Goal: Task Accomplishment & Management: Complete application form

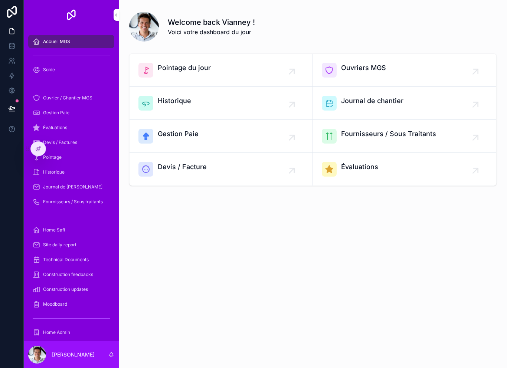
click at [191, 56] on link "Pointage du jour" at bounding box center [221, 70] width 183 height 33
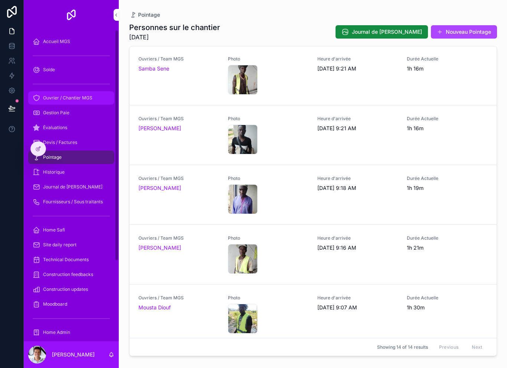
click at [87, 99] on span "Ouvrier / Chantier MGS" at bounding box center [67, 98] width 49 height 6
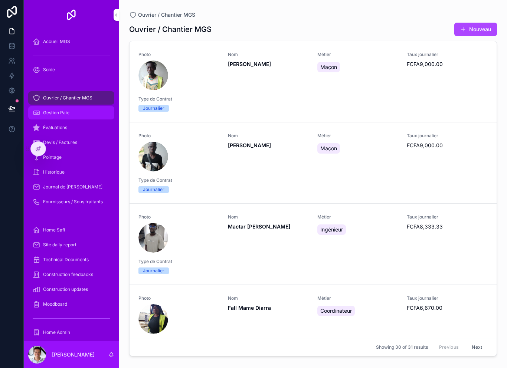
click at [87, 117] on div "Gestion Paie" at bounding box center [71, 113] width 77 height 12
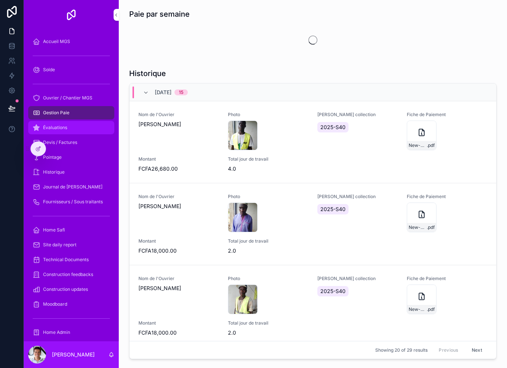
click at [83, 130] on div "Évaluations" at bounding box center [71, 128] width 77 height 12
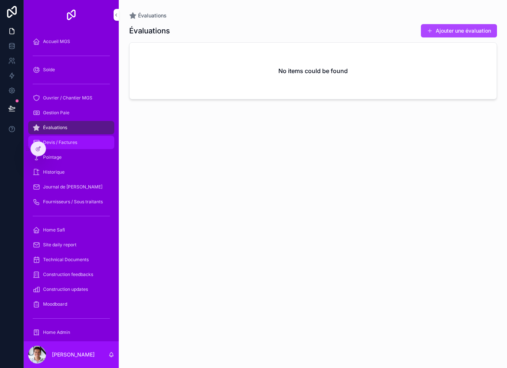
click at [82, 146] on div "Devis / Factures" at bounding box center [71, 143] width 77 height 12
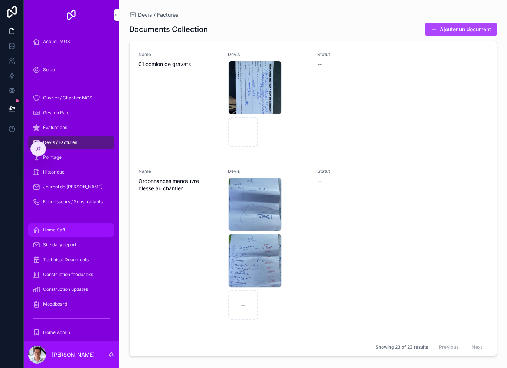
click at [81, 224] on link "Home Safi" at bounding box center [71, 229] width 86 height 13
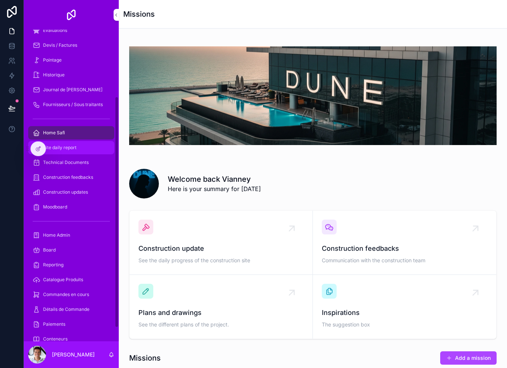
scroll to position [98, 0]
click at [72, 245] on div "Board" at bounding box center [71, 250] width 77 height 12
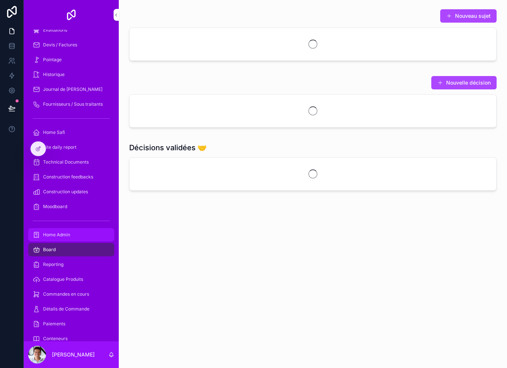
click at [79, 236] on div "Home Admin" at bounding box center [71, 235] width 77 height 12
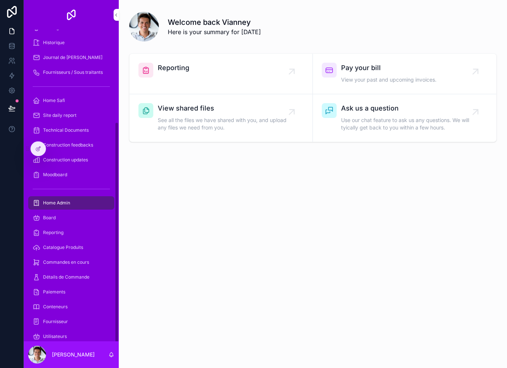
scroll to position [129, 0]
click at [86, 249] on div "Catalogue Produits" at bounding box center [71, 248] width 77 height 12
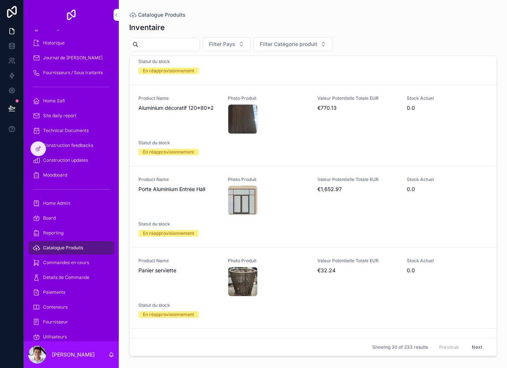
scroll to position [98, 0]
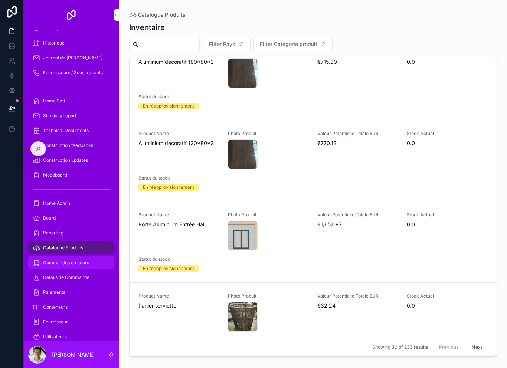
click at [74, 266] on div "Commandes en cours" at bounding box center [71, 263] width 77 height 12
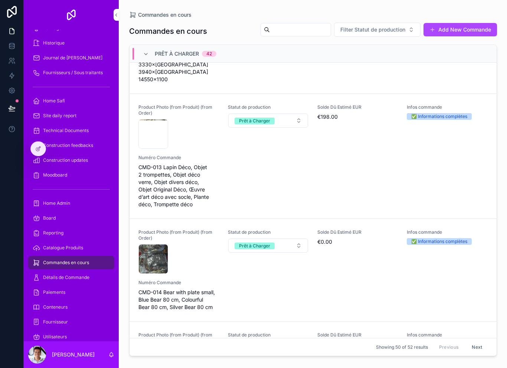
scroll to position [1605, 0]
click at [239, 166] on div "Product Photo (from Produit) (from Order) CleanShot-2025-09-03-at-20.12.13@2x .…" at bounding box center [312, 156] width 349 height 104
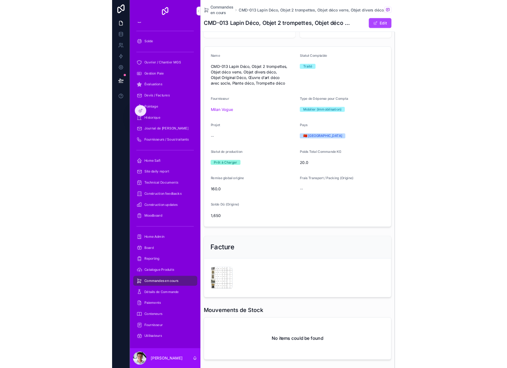
scroll to position [2, 0]
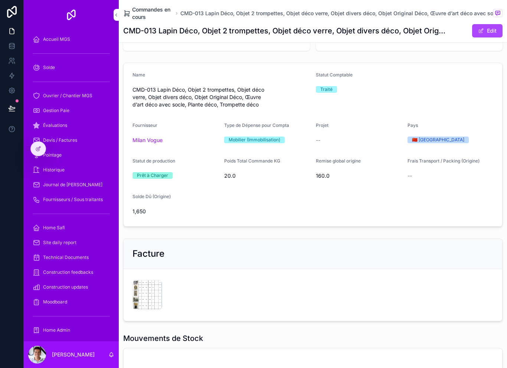
click at [153, 12] on span "Commandes en cours" at bounding box center [152, 13] width 41 height 15
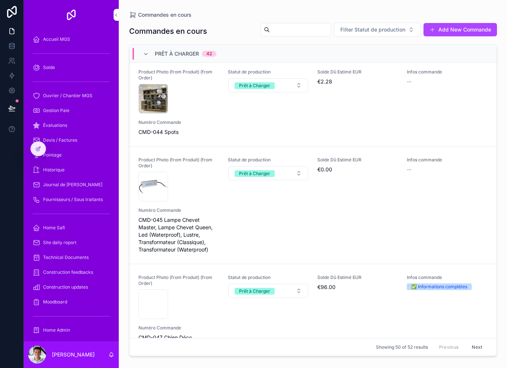
scroll to position [4939, 0]
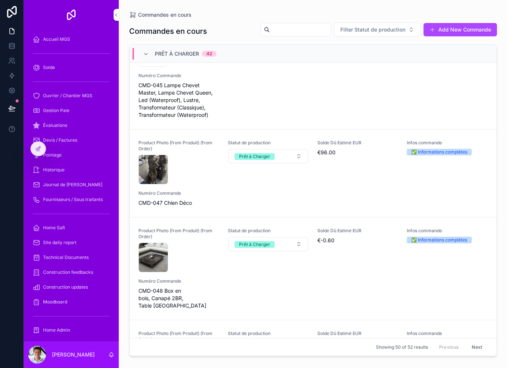
click at [355, 175] on div "Product Photo (from Produit) (from Order) CleanShot-2025-09-03-at-20.10.25@2x .…" at bounding box center [312, 173] width 349 height 67
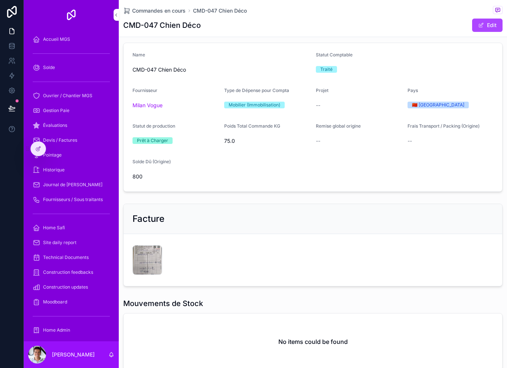
scroll to position [67, 0]
click at [170, 8] on span "Commandes en cours" at bounding box center [158, 10] width 53 height 7
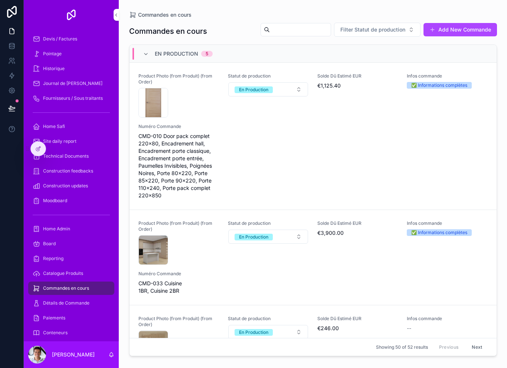
scroll to position [120, 0]
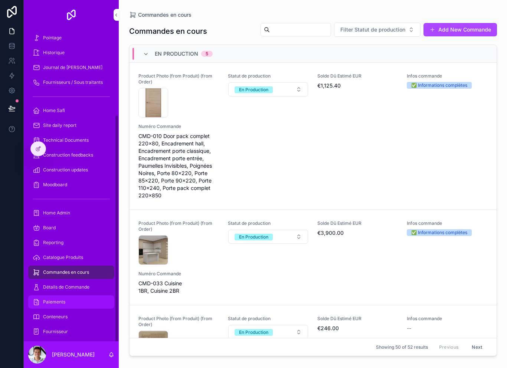
click at [79, 307] on div "Paiements" at bounding box center [71, 302] width 77 height 12
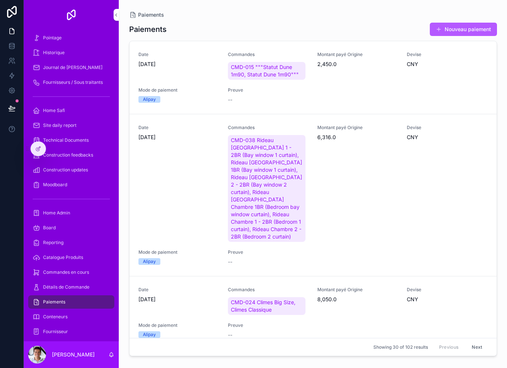
click at [475, 33] on button "Nouveau paiement" at bounding box center [463, 29] width 67 height 13
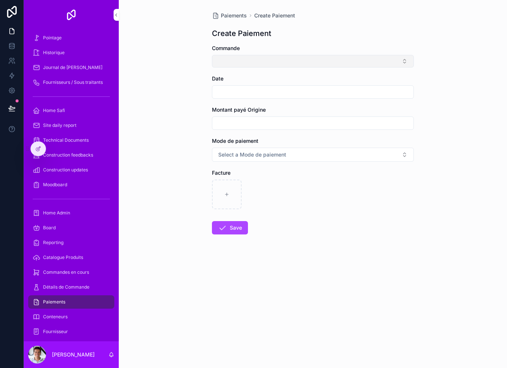
click at [410, 55] on button "Select Button" at bounding box center [313, 61] width 202 height 13
click at [402, 63] on button "Select Button" at bounding box center [313, 61] width 202 height 13
click at [409, 60] on button "Select Button" at bounding box center [313, 61] width 202 height 13
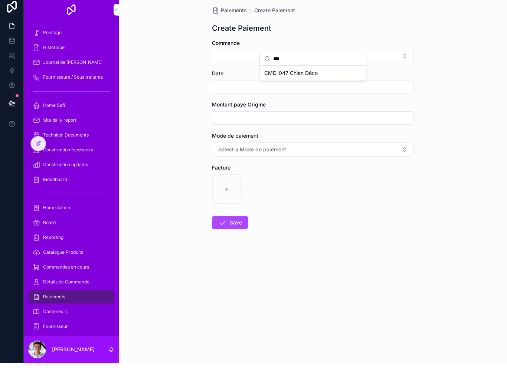
type input "***"
click at [324, 76] on div "CMD-047 Chien Déco" at bounding box center [312, 78] width 103 height 12
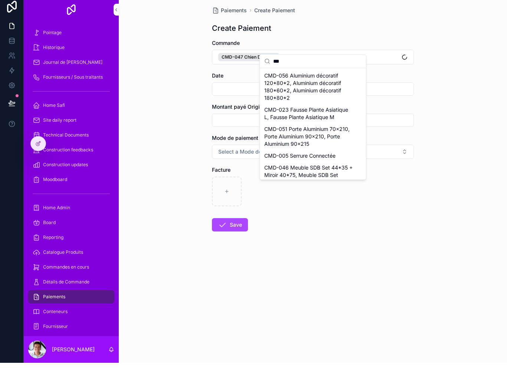
scroll to position [12, 0]
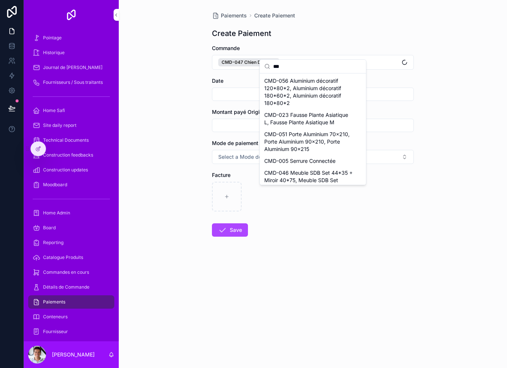
click at [228, 89] on input "scrollable content" at bounding box center [312, 94] width 201 height 10
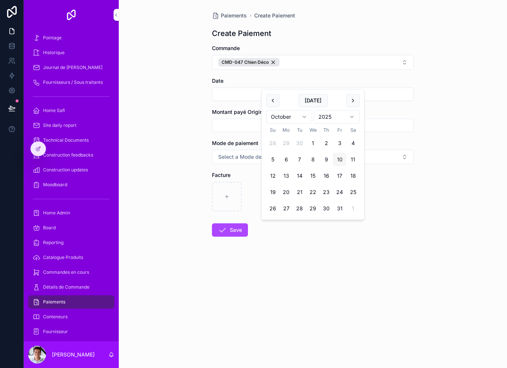
click at [340, 158] on button "10" at bounding box center [339, 159] width 13 height 13
type input "**********"
click at [430, 114] on div "**********" at bounding box center [313, 184] width 388 height 368
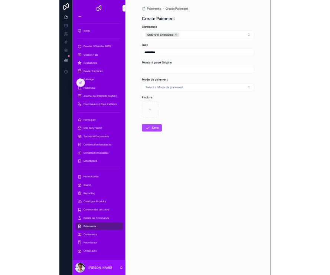
scroll to position [2, 0]
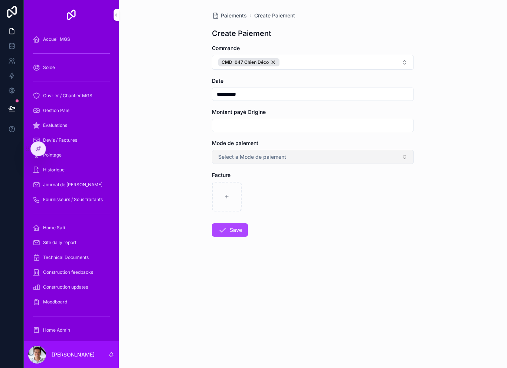
click at [294, 156] on button "Select a Mode de paiement" at bounding box center [313, 157] width 202 height 14
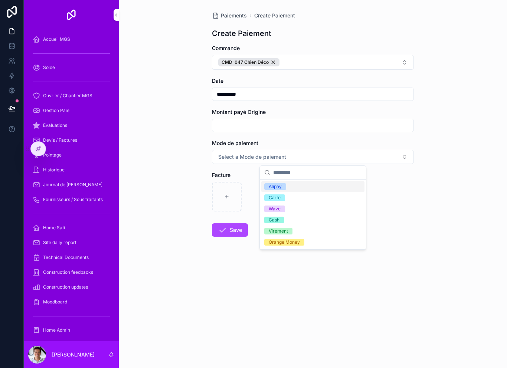
click at [304, 188] on div "Alipay" at bounding box center [312, 186] width 103 height 11
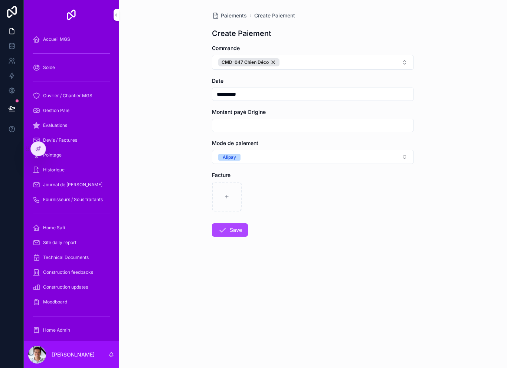
click at [281, 206] on div "scrollable content" at bounding box center [313, 197] width 202 height 30
click at [328, 364] on div "**********" at bounding box center [313, 184] width 388 height 368
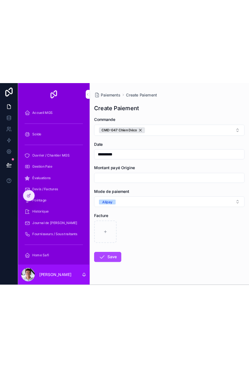
scroll to position [0, 0]
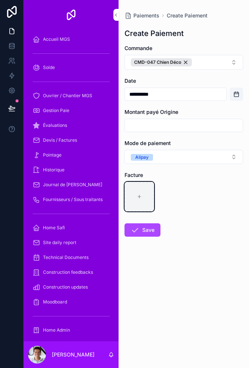
click at [142, 203] on div "scrollable content" at bounding box center [140, 197] width 30 height 30
type input "**********"
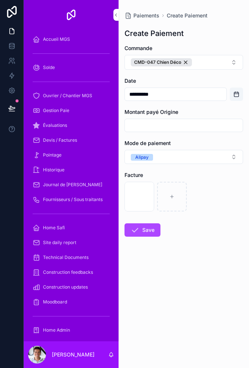
click at [199, 124] on input "scrollable content" at bounding box center [184, 125] width 118 height 10
type input "*****"
click at [160, 235] on button "Save" at bounding box center [143, 229] width 36 height 13
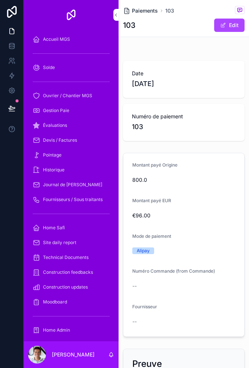
click at [156, 7] on span "Paiements" at bounding box center [145, 10] width 26 height 7
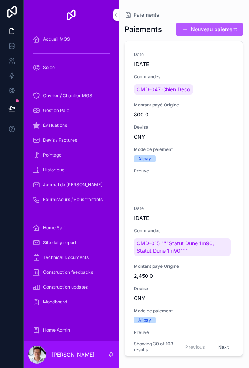
click at [215, 28] on button "Nouveau paiement" at bounding box center [209, 29] width 67 height 13
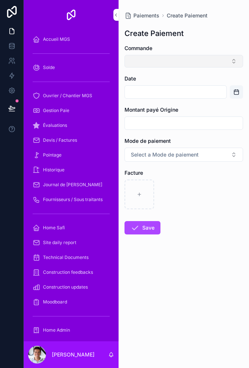
click at [213, 66] on button "Select Button" at bounding box center [184, 61] width 119 height 13
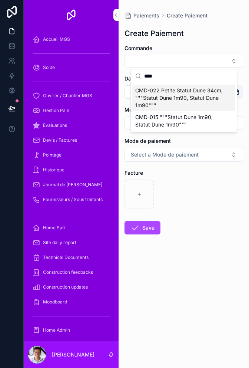
type input "****"
click at [199, 93] on span "CMD-022 Petite Statut Dune 34cm, """Statut Dune 1m90, Statut Dune 1m90"""" at bounding box center [179, 98] width 88 height 22
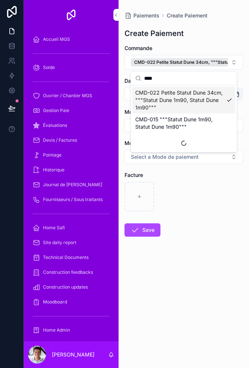
click at [218, 211] on div "scrollable content" at bounding box center [184, 197] width 119 height 30
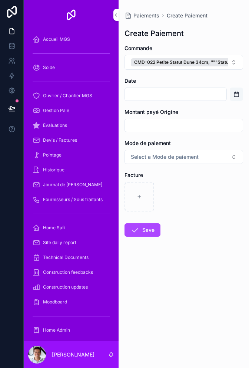
click at [240, 94] on button "Open calendar" at bounding box center [236, 94] width 13 height 13
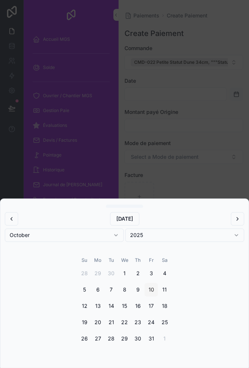
click at [151, 291] on button "10" at bounding box center [151, 289] width 13 height 13
type input "**********"
click at [195, 142] on div "scrollable content" at bounding box center [124, 184] width 249 height 368
click at [193, 121] on div "scrollable content" at bounding box center [124, 184] width 249 height 368
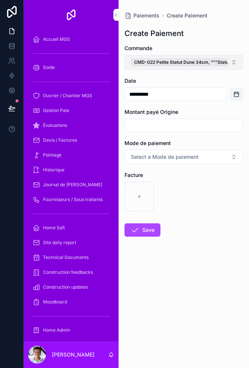
click at [232, 58] on button "CMD-022 Petite Statut Dune 34cm, """Statut Dune 1m90, Statut Dune 1m90"""" at bounding box center [184, 62] width 119 height 15
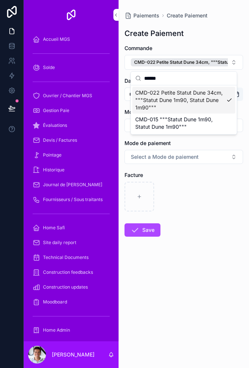
type input "******"
click at [210, 92] on span "CMD-022 Petite Statut Dune 34cm, """Statut Dune 1m90, Statut Dune 1m90"""" at bounding box center [179, 100] width 88 height 22
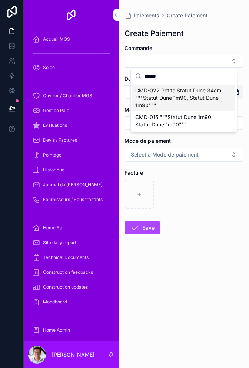
click at [202, 182] on div "scrollable content" at bounding box center [184, 195] width 119 height 30
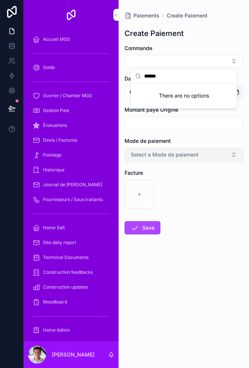
click at [197, 156] on span "Select a Mode de paiement" at bounding box center [165, 154] width 68 height 7
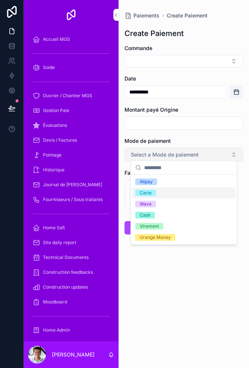
scroll to position [3, 0]
click at [179, 179] on div "Alipay" at bounding box center [183, 181] width 103 height 11
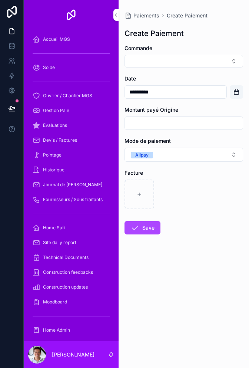
click at [204, 121] on input "scrollable content" at bounding box center [184, 123] width 118 height 10
type input "*******"
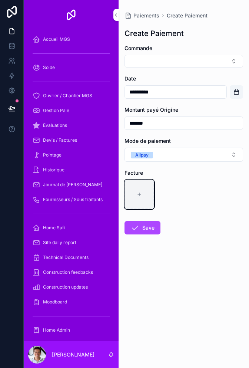
click at [143, 197] on div "scrollable content" at bounding box center [140, 195] width 30 height 30
type input "**********"
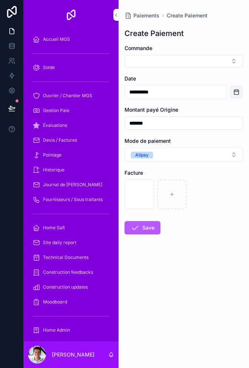
click at [150, 224] on button "Save" at bounding box center [143, 227] width 36 height 13
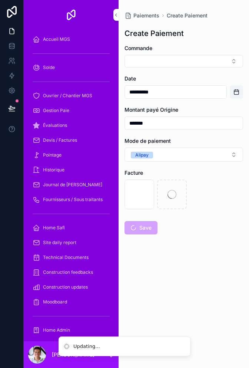
click at [170, 240] on form "**********" at bounding box center [184, 164] width 119 height 238
click at [219, 49] on div "Commande" at bounding box center [184, 48] width 119 height 7
click at [217, 59] on button "Select Button" at bounding box center [184, 61] width 119 height 13
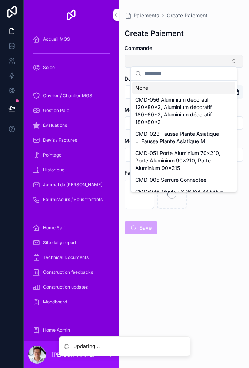
scroll to position [3, 0]
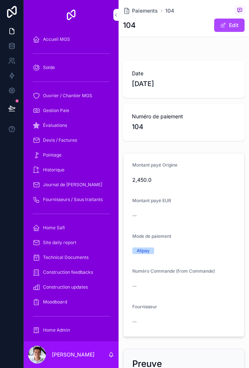
click at [227, 33] on div "Paiements 104 104 Edit" at bounding box center [184, 18] width 122 height 37
click at [235, 21] on button "Edit" at bounding box center [230, 25] width 30 height 13
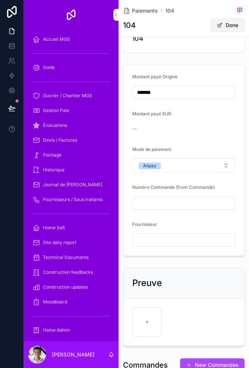
scroll to position [86, 0]
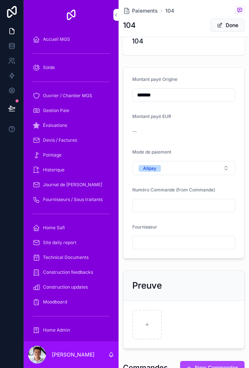
click at [195, 205] on input "scrollable content" at bounding box center [184, 205] width 102 height 10
click at [203, 243] on input "scrollable content" at bounding box center [184, 243] width 102 height 10
click at [198, 271] on div "Preuve" at bounding box center [184, 286] width 121 height 30
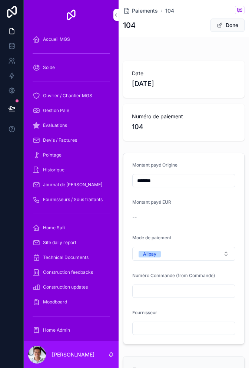
scroll to position [0, 0]
click at [232, 21] on button "Done" at bounding box center [228, 25] width 34 height 13
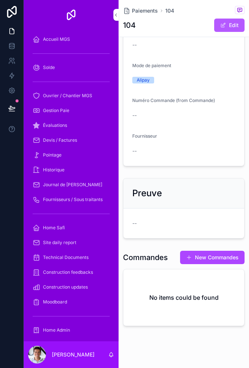
scroll to position [170, 0]
click at [208, 318] on div "No items could be found" at bounding box center [184, 298] width 121 height 56
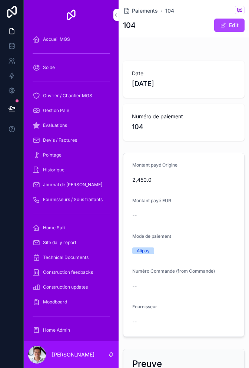
scroll to position [0, 0]
click at [149, 7] on span "Paiements" at bounding box center [145, 10] width 26 height 7
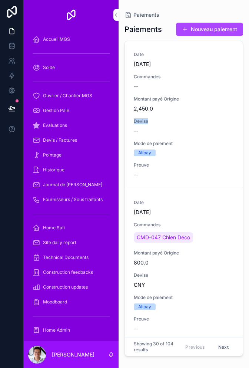
click at [210, 114] on div "Date [DATE] Commandes -- [GEOGRAPHIC_DATA] payé Origine 2,450.0 Devise -- Mode …" at bounding box center [184, 115] width 100 height 127
click at [210, 112] on div "Date [DATE] Commandes -- [GEOGRAPHIC_DATA] payé Origine 2,450.0 Devise -- Mode …" at bounding box center [184, 115] width 100 height 127
click at [203, 239] on div "CMD-047 Chien Déco" at bounding box center [184, 237] width 100 height 13
click at [183, 83] on div "--" at bounding box center [184, 86] width 100 height 7
click at [216, 23] on button "Nouveau paiement" at bounding box center [209, 29] width 67 height 13
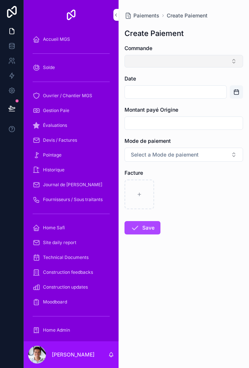
click at [182, 56] on button "Select Button" at bounding box center [184, 61] width 119 height 13
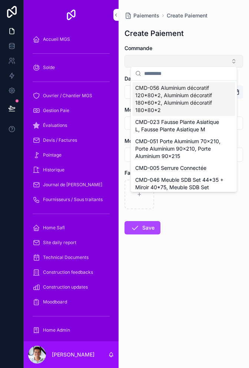
scroll to position [3, 0]
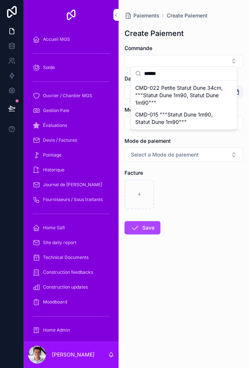
type input "******"
click at [195, 90] on span "CMD-022 Petite Statut Dune 34cm, """Statut Dune 1m90, Statut Dune 1m90"""" at bounding box center [179, 95] width 88 height 22
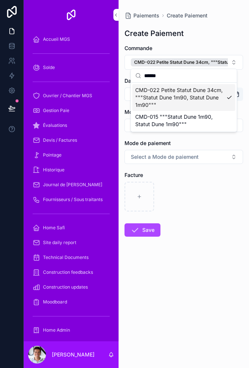
scroll to position [0, 0]
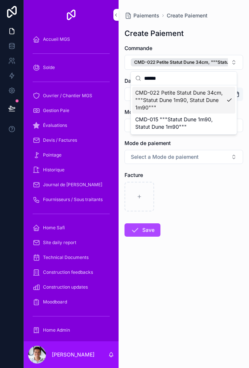
click at [208, 202] on div "scrollable content" at bounding box center [184, 197] width 119 height 30
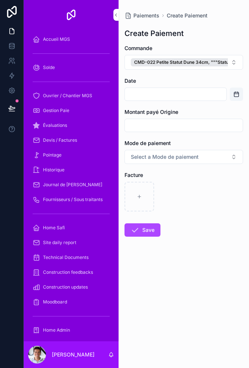
click at [204, 186] on div "scrollable content" at bounding box center [184, 197] width 119 height 30
click at [185, 125] on input "scrollable content" at bounding box center [184, 125] width 118 height 10
type input "*******"
click at [189, 98] on input "scrollable content" at bounding box center [176, 94] width 102 height 10
click at [241, 89] on button "Open calendar" at bounding box center [236, 94] width 13 height 13
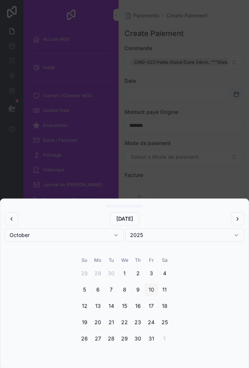
click at [148, 285] on button "10" at bounding box center [151, 289] width 13 height 13
type input "**********"
click at [222, 166] on div "scrollable content" at bounding box center [124, 184] width 249 height 368
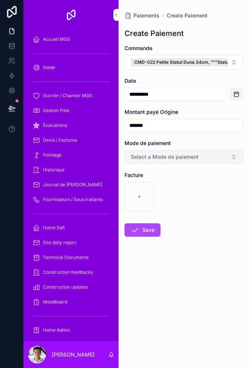
click at [207, 160] on button "Select a Mode de paiement" at bounding box center [184, 157] width 119 height 14
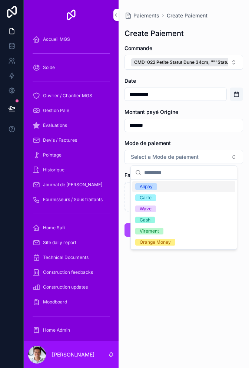
click at [192, 184] on div "Alipay" at bounding box center [183, 186] width 103 height 11
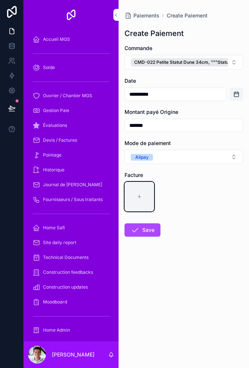
click at [145, 203] on div "scrollable content" at bounding box center [140, 197] width 30 height 30
type input "**********"
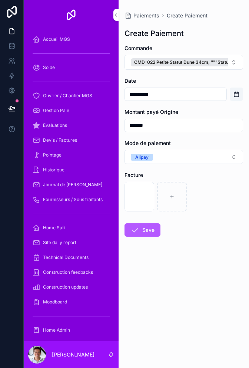
click at [154, 236] on button "Save" at bounding box center [143, 229] width 36 height 13
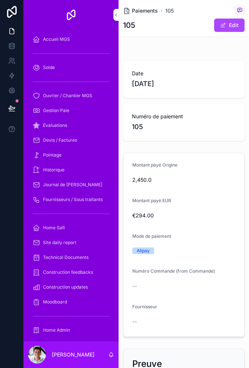
click at [150, 10] on span "Paiements" at bounding box center [145, 10] width 26 height 7
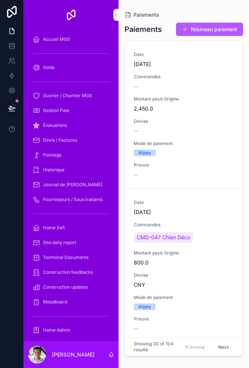
click at [203, 29] on button "Nouveau paiement" at bounding box center [209, 29] width 67 height 13
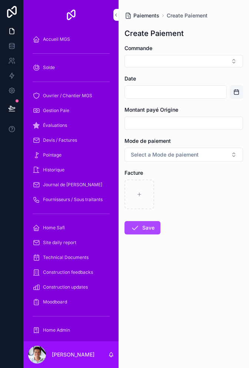
click at [150, 14] on span "Paiements" at bounding box center [147, 15] width 26 height 7
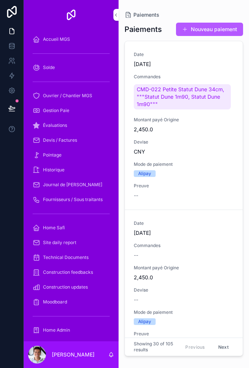
click at [199, 35] on button "Nouveau paiement" at bounding box center [209, 29] width 67 height 13
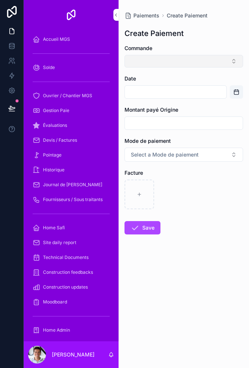
click at [177, 67] on button "Select Button" at bounding box center [184, 61] width 119 height 13
type input "*"
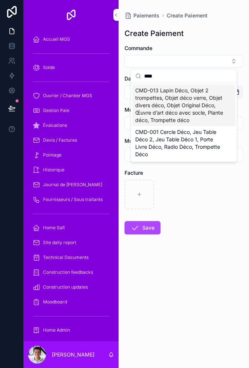
type input "****"
click at [198, 98] on span "CMD-013 Lapin Déco, Objet 2 trompettes, Objet déco verre, Objet divers déco, Ob…" at bounding box center [179, 105] width 88 height 37
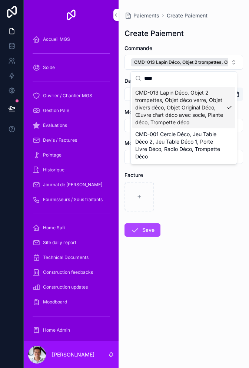
click at [216, 200] on div "scrollable content" at bounding box center [184, 197] width 119 height 30
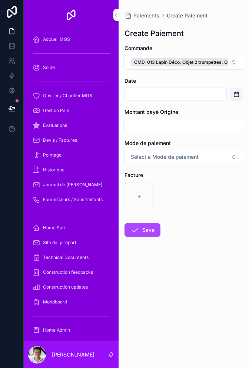
click at [199, 97] on input "scrollable content" at bounding box center [176, 94] width 102 height 10
click at [236, 96] on button "Open calendar" at bounding box center [236, 94] width 13 height 13
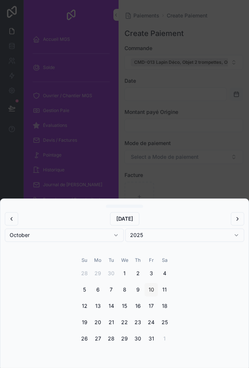
click at [152, 289] on button "10" at bounding box center [151, 289] width 13 height 13
type input "**********"
click at [223, 154] on div "scrollable content" at bounding box center [124, 184] width 249 height 368
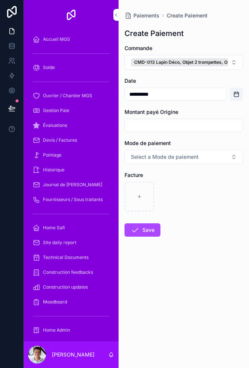
click at [221, 126] on input "scrollable content" at bounding box center [184, 125] width 118 height 10
type input "*******"
click at [211, 159] on button "Select a Mode de paiement" at bounding box center [184, 157] width 119 height 14
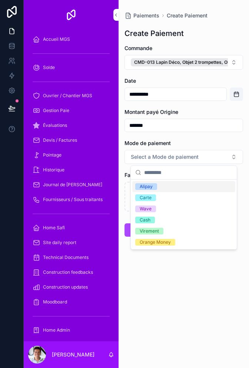
click at [186, 185] on div "Alipay" at bounding box center [183, 186] width 103 height 11
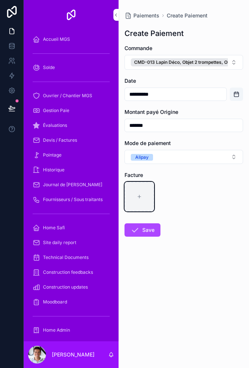
click at [147, 203] on div "scrollable content" at bounding box center [140, 197] width 30 height 30
type input "**********"
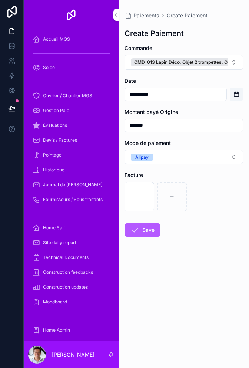
click at [151, 227] on button "Save" at bounding box center [143, 229] width 36 height 13
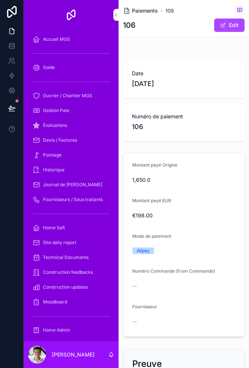
click at [144, 13] on span "Paiements" at bounding box center [145, 10] width 26 height 7
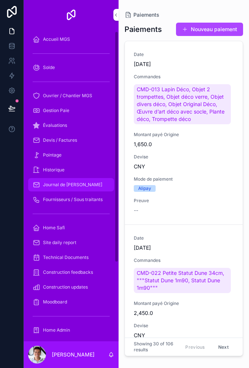
click at [80, 180] on div "Journal de [PERSON_NAME]" at bounding box center [71, 185] width 77 height 12
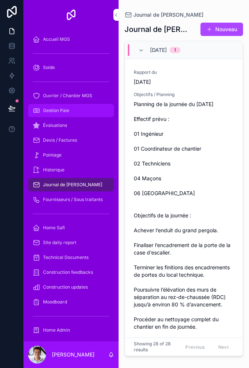
click at [87, 114] on div "Gestion Paie" at bounding box center [71, 111] width 77 height 12
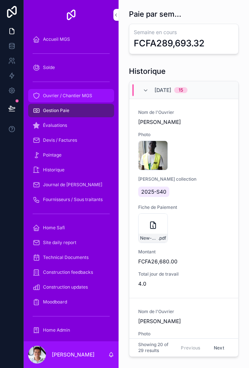
click at [91, 95] on span "Ouvrier / Chantier MGS" at bounding box center [67, 96] width 49 height 6
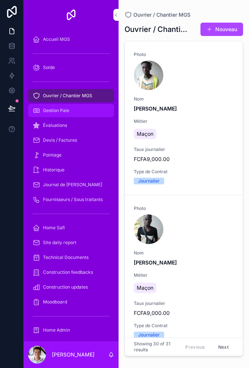
click at [88, 117] on link "Gestion Paie" at bounding box center [71, 110] width 86 height 13
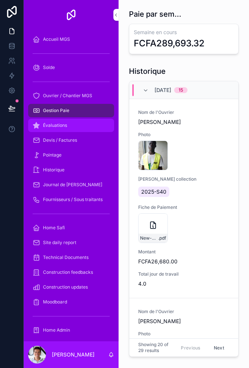
click at [79, 132] on link "Évaluations" at bounding box center [71, 125] width 86 height 13
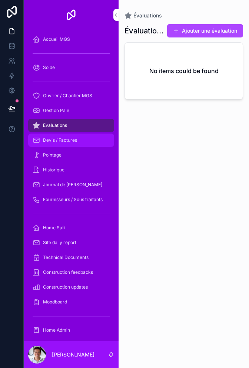
click at [82, 140] on div "Devis / Factures" at bounding box center [71, 140] width 77 height 12
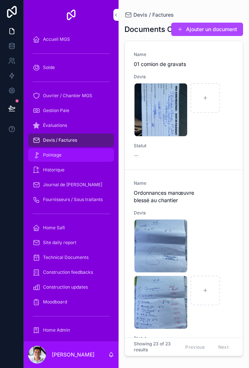
click at [78, 158] on div "Pointage" at bounding box center [71, 155] width 77 height 12
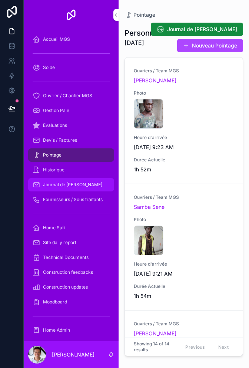
click at [81, 184] on span "Journal de [PERSON_NAME]" at bounding box center [72, 185] width 59 height 6
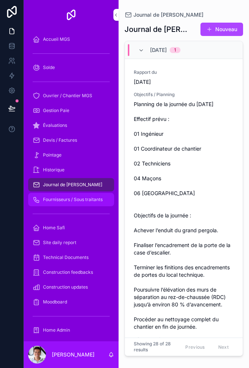
click at [82, 197] on span "Fournisseurs / Sous traitants" at bounding box center [73, 200] width 60 height 6
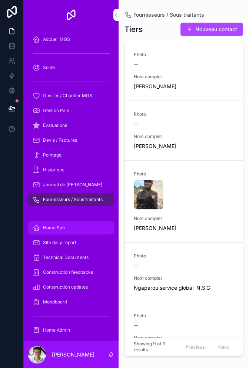
click at [79, 233] on div "Home Safi" at bounding box center [71, 228] width 77 height 12
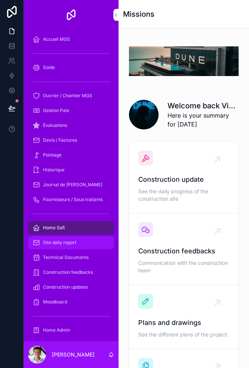
click at [78, 245] on div "Site daily report" at bounding box center [71, 243] width 77 height 12
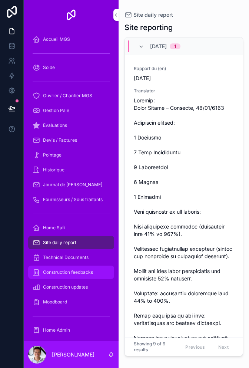
click at [80, 274] on span "Construction feedbacks" at bounding box center [68, 272] width 50 height 6
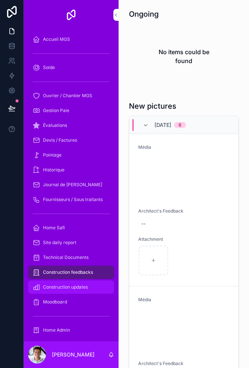
click at [75, 282] on div "Construction updates" at bounding box center [71, 287] width 77 height 12
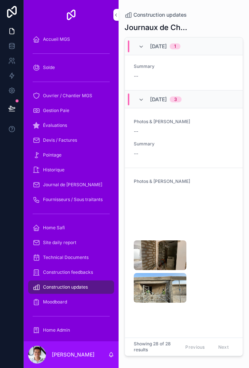
scroll to position [25, 0]
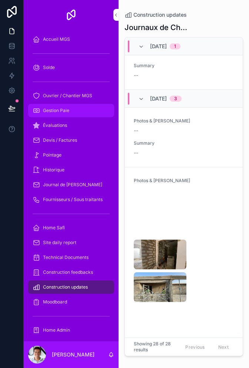
click at [82, 115] on div "Gestion Paie" at bounding box center [71, 111] width 77 height 12
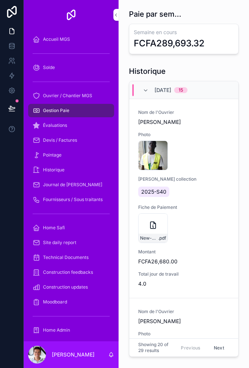
click at [93, 57] on div "scrollable content" at bounding box center [71, 54] width 86 height 12
click at [85, 43] on div "Accueil MGS" at bounding box center [71, 39] width 77 height 12
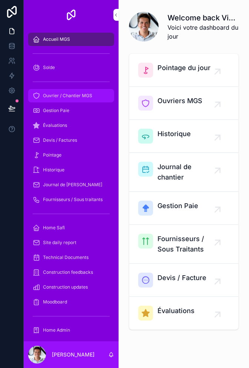
click at [82, 98] on span "Ouvrier / Chantier MGS" at bounding box center [67, 96] width 49 height 6
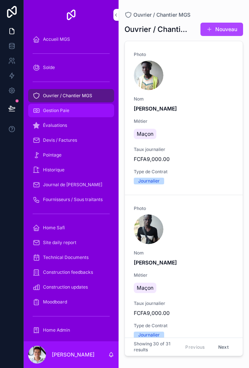
click at [76, 111] on div "Gestion Paie" at bounding box center [71, 111] width 77 height 12
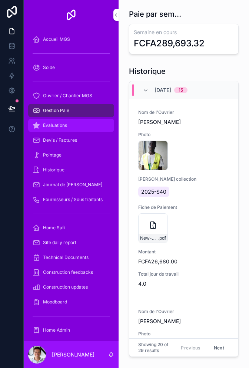
click at [72, 122] on div "Évaluations" at bounding box center [71, 126] width 77 height 12
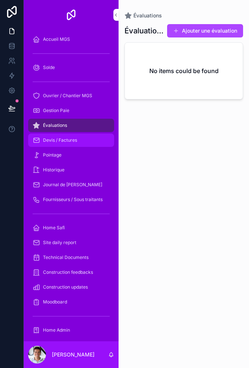
click at [75, 140] on span "Devis / Factures" at bounding box center [60, 140] width 34 height 6
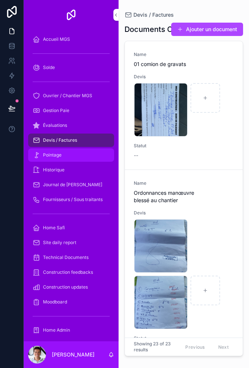
click at [70, 153] on div "Pointage" at bounding box center [71, 155] width 77 height 12
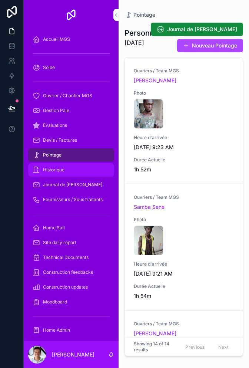
click at [70, 171] on div "Historique" at bounding box center [71, 170] width 77 height 12
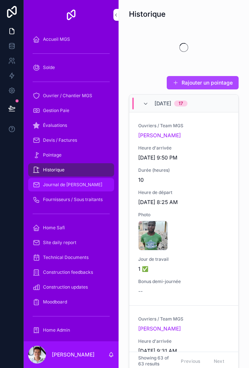
click at [73, 184] on span "Journal de [PERSON_NAME]" at bounding box center [72, 185] width 59 height 6
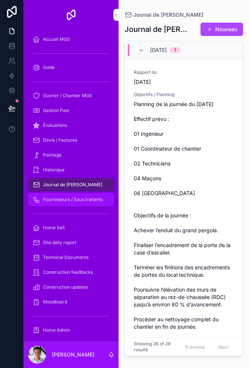
click at [70, 197] on span "Fournisseurs / Sous traitants" at bounding box center [73, 200] width 60 height 6
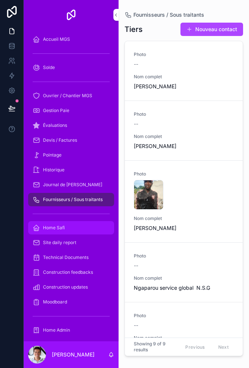
click at [87, 230] on div "Home Safi" at bounding box center [71, 228] width 77 height 12
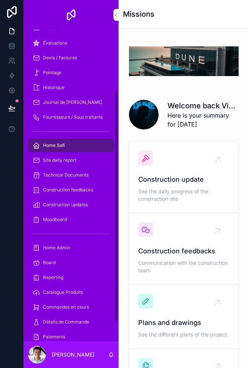
scroll to position [96, 0]
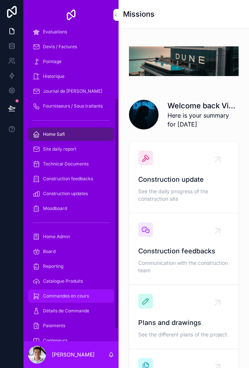
click at [80, 298] on span "Commandes en cours" at bounding box center [66, 296] width 46 height 6
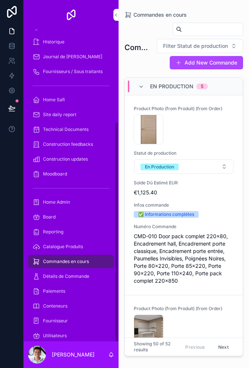
scroll to position [129, 0]
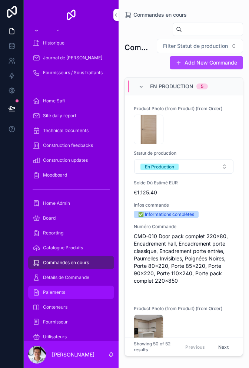
click at [81, 293] on div "Paiements" at bounding box center [71, 293] width 77 height 12
